Goal: Navigation & Orientation: Find specific page/section

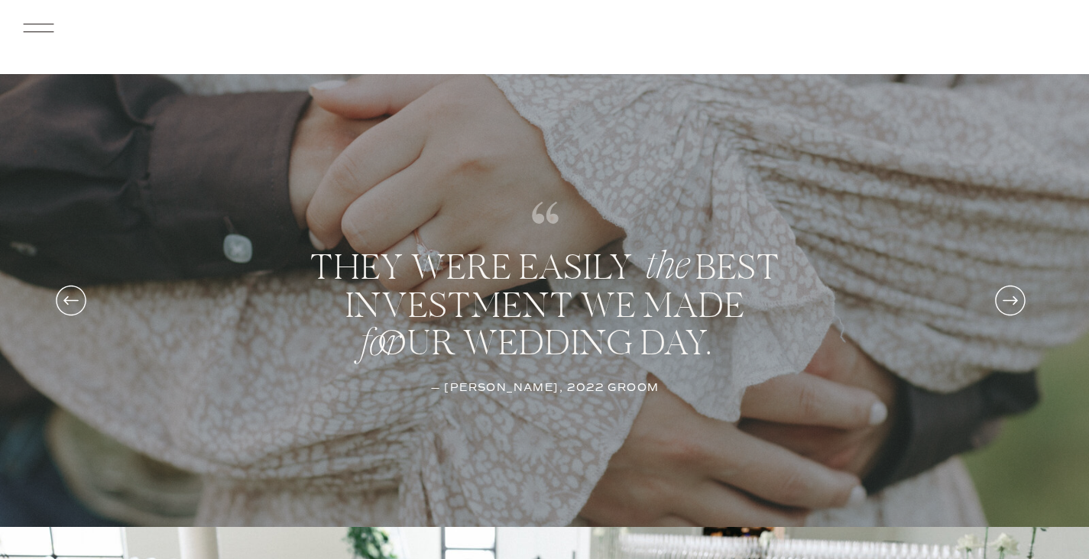
scroll to position [4195, 0]
click at [1017, 300] on icon at bounding box center [1010, 299] width 36 height 51
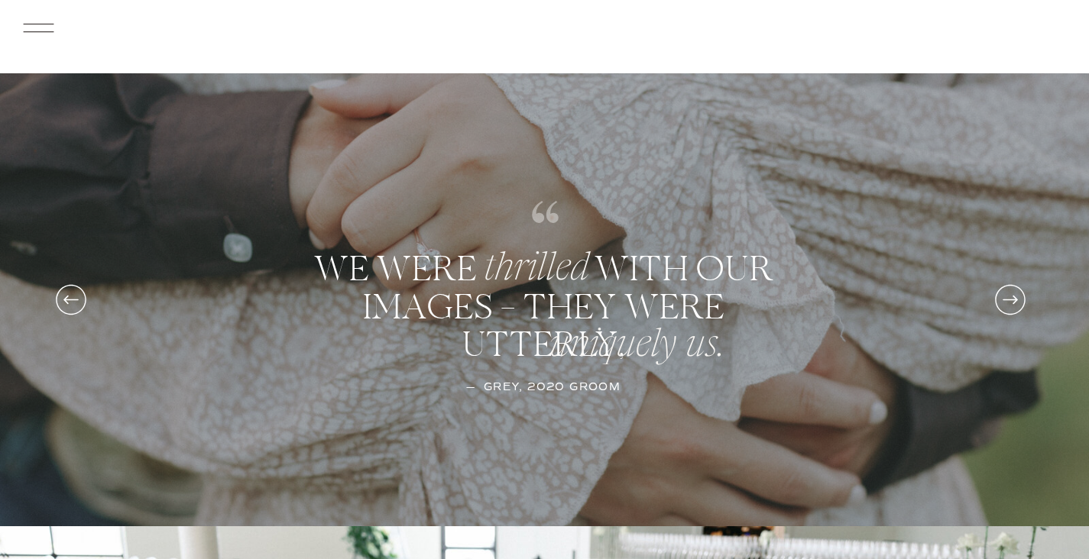
click at [1017, 300] on icon at bounding box center [1010, 299] width 36 height 51
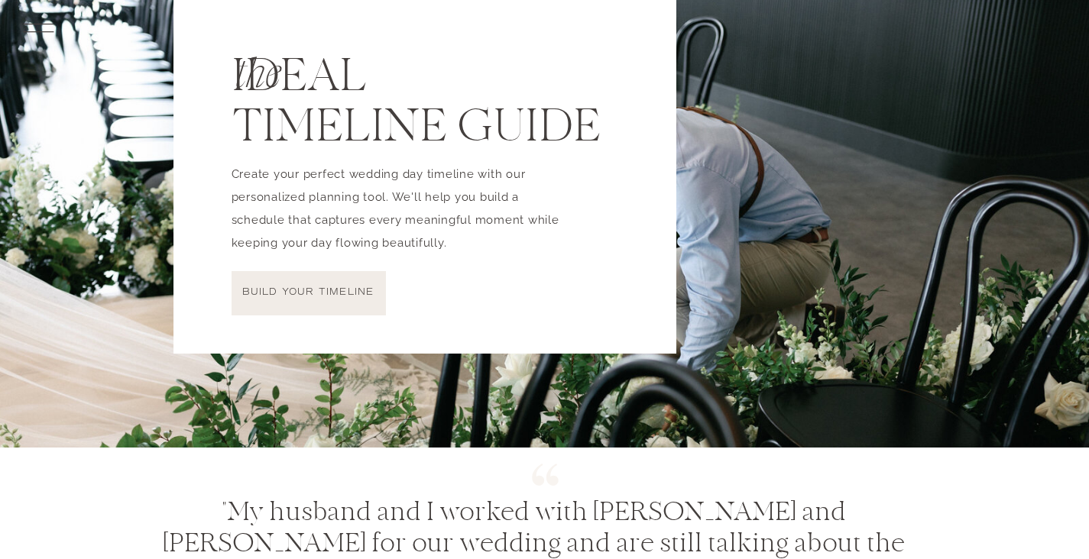
scroll to position [4811, 0]
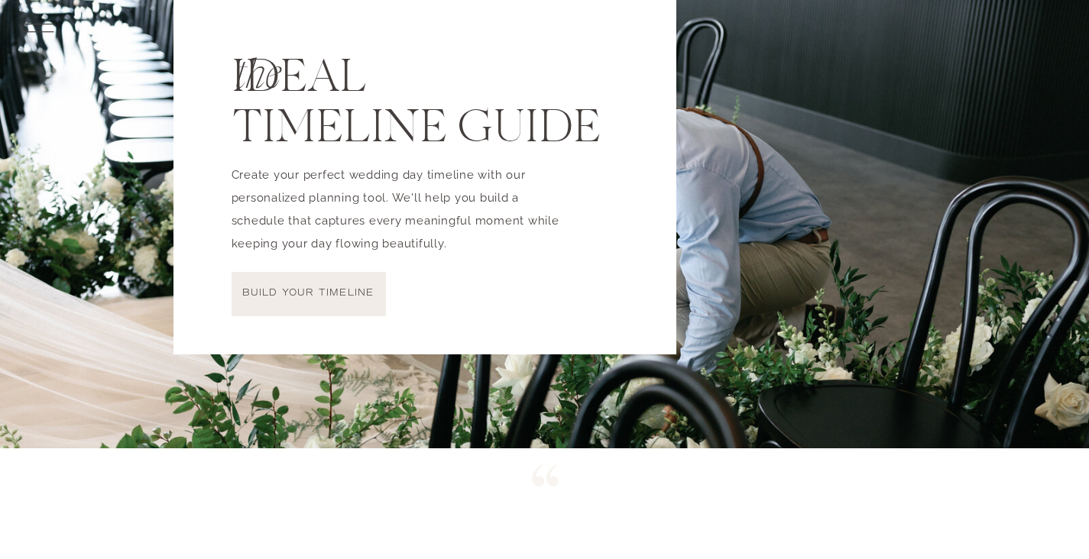
click at [320, 288] on p "build your timeline" at bounding box center [308, 294] width 147 height 15
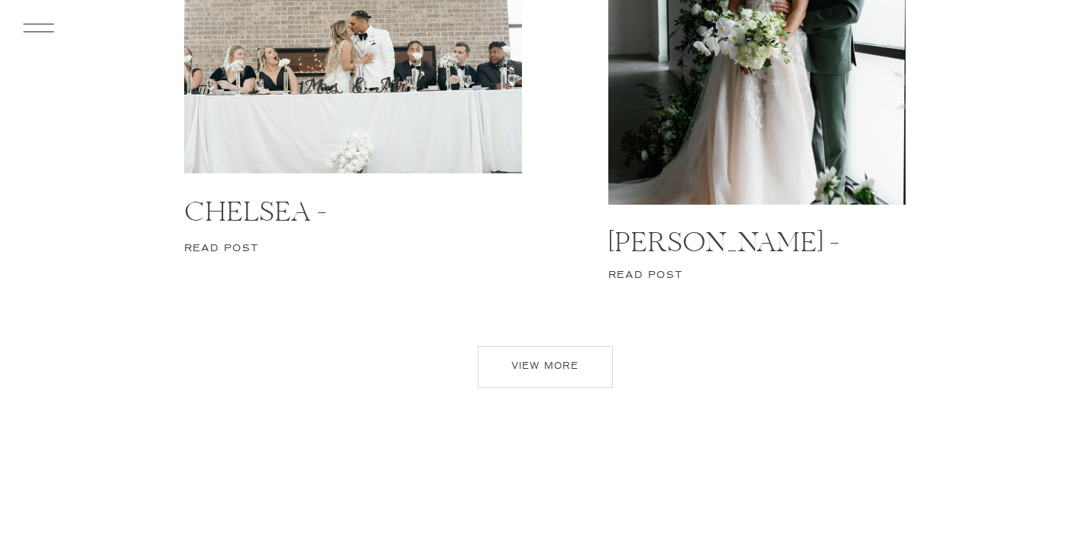
scroll to position [6780, 0]
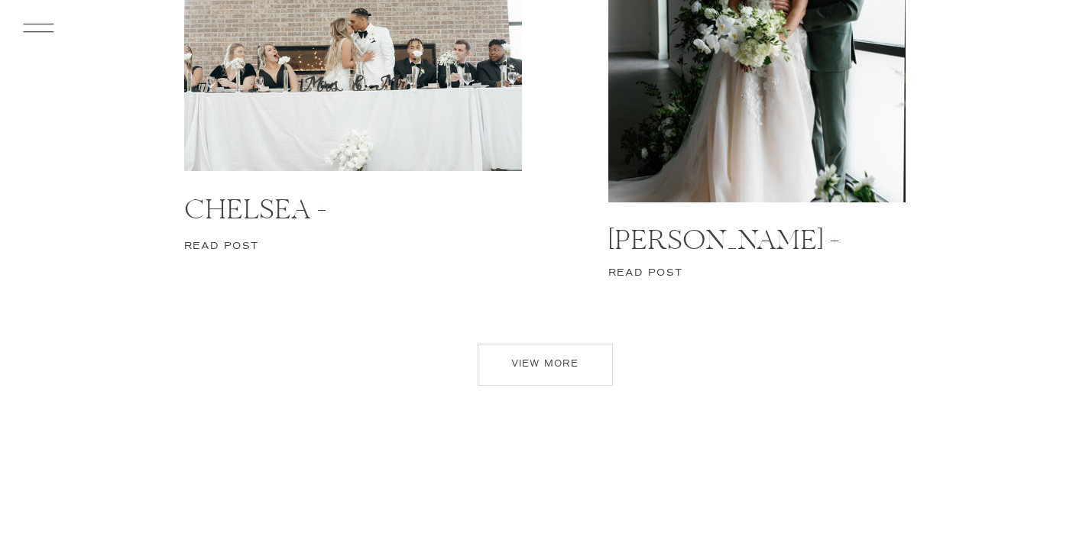
click at [560, 358] on p "view more" at bounding box center [545, 368] width 108 height 21
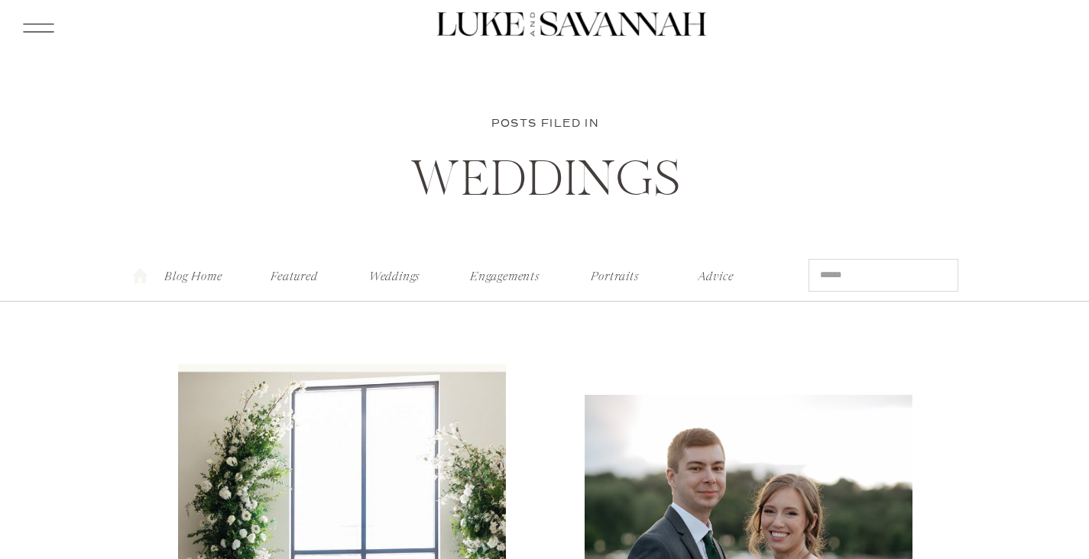
click at [711, 281] on nav "Advice" at bounding box center [715, 273] width 59 height 16
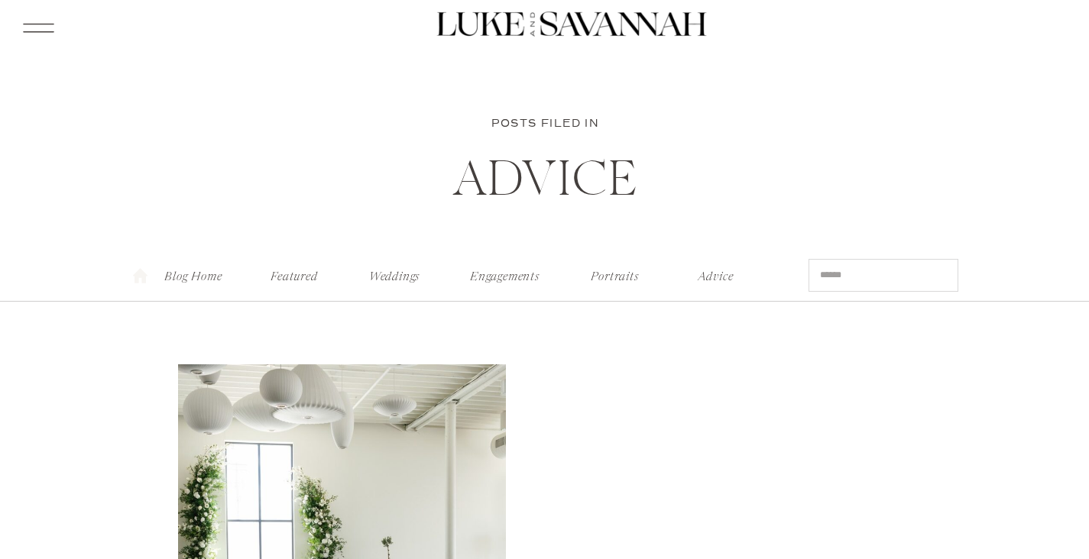
click at [49, 26] on icon at bounding box center [38, 28] width 40 height 42
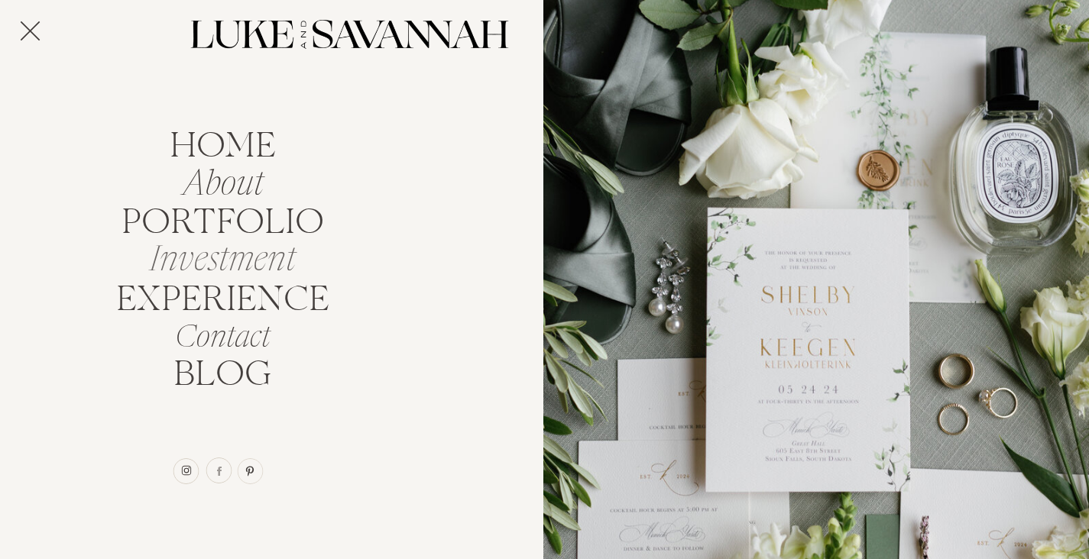
click at [221, 264] on nav "Investment" at bounding box center [223, 255] width 164 height 29
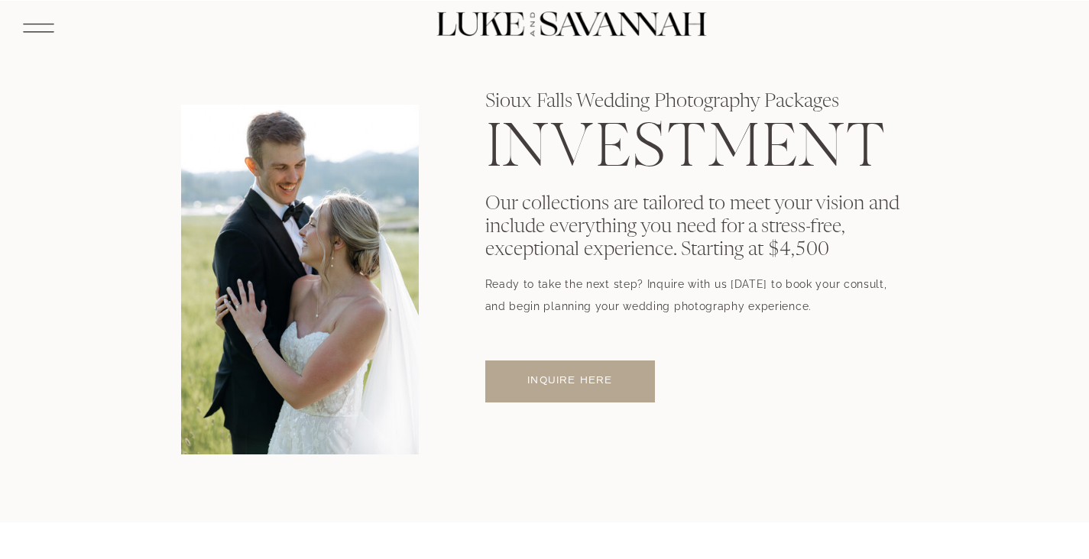
click at [481, 16] on div at bounding box center [544, 18] width 367 height 37
click at [494, 24] on div at bounding box center [544, 18] width 367 height 37
click at [44, 18] on icon at bounding box center [38, 28] width 40 height 42
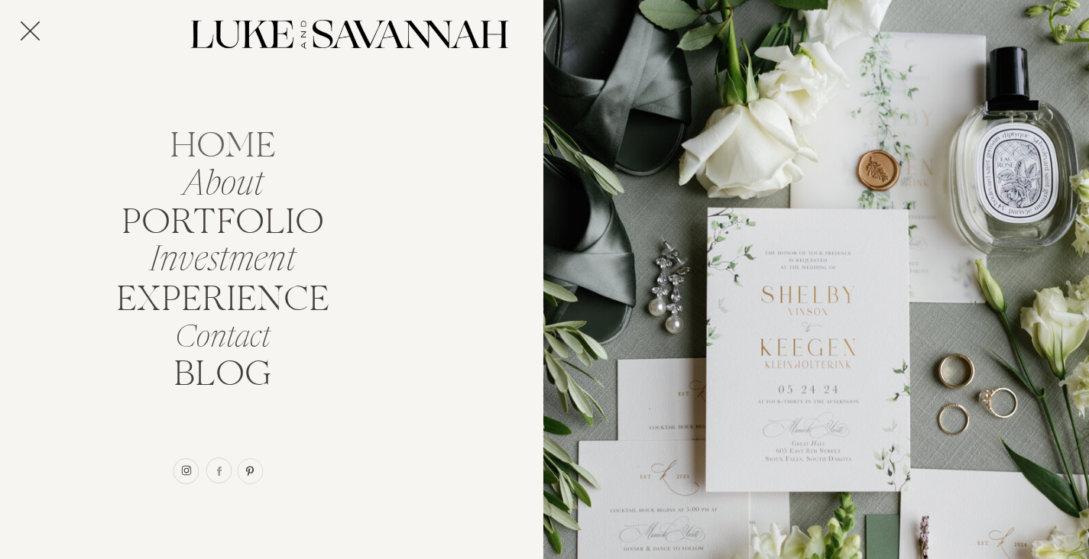
click at [238, 143] on nav "home" at bounding box center [222, 142] width 134 height 29
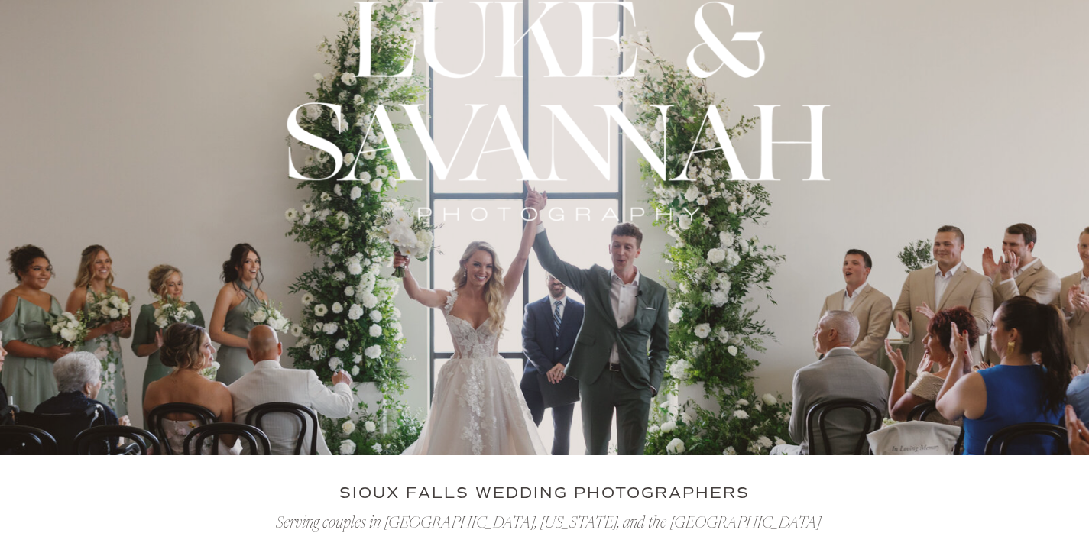
scroll to position [109, 0]
